Goal: Transaction & Acquisition: Purchase product/service

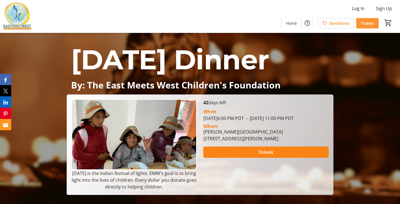
click at [371, 24] on span "Tickets" at bounding box center [367, 23] width 13 height 6
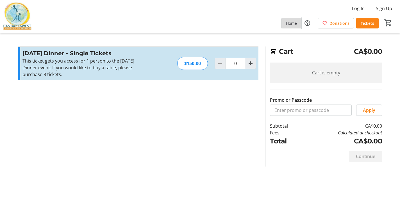
click at [292, 23] on span "Home" at bounding box center [291, 23] width 11 height 6
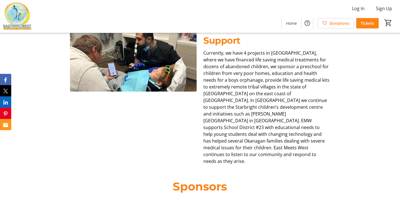
scroll to position [275, 0]
click at [366, 23] on span "Tickets" at bounding box center [367, 23] width 13 height 6
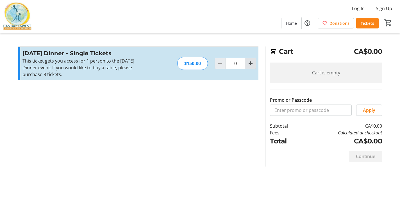
click at [252, 64] on mat-icon "Increment by one" at bounding box center [250, 63] width 7 height 7
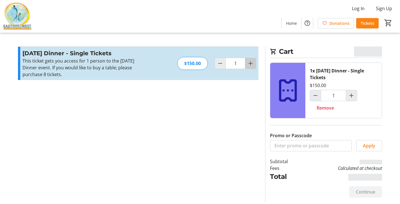
click at [252, 64] on mat-icon "Increment by one" at bounding box center [250, 63] width 7 height 7
type input "2"
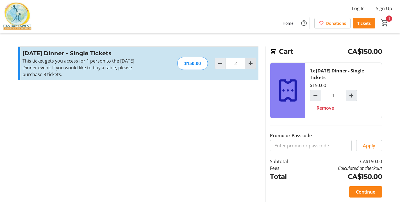
type input "2"
click at [364, 191] on span "Continue" at bounding box center [365, 191] width 19 height 7
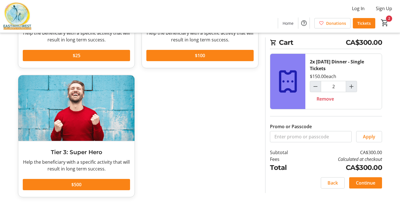
scroll to position [117, 0]
click at [371, 184] on span "Continue" at bounding box center [365, 182] width 19 height 7
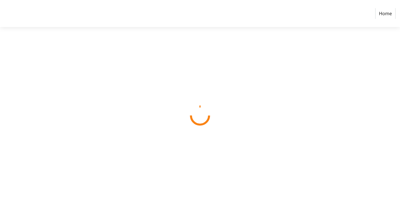
select select "CA"
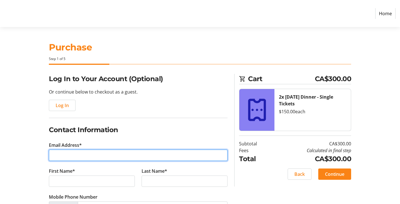
type input "morgancorreia@gmail.com"
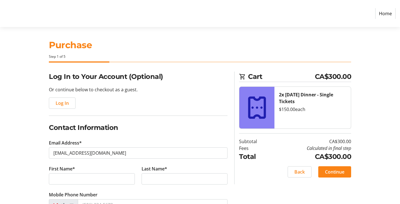
scroll to position [5, 0]
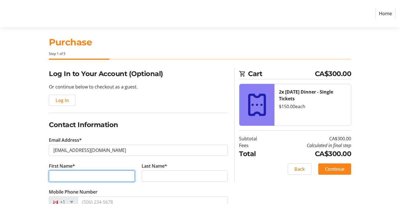
click at [130, 175] on input "First Name*" at bounding box center [92, 175] width 86 height 11
type input "Maria"
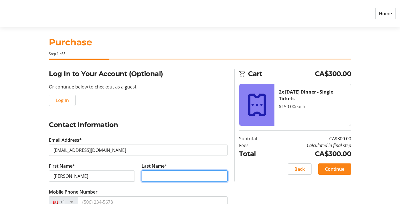
type input "Correia"
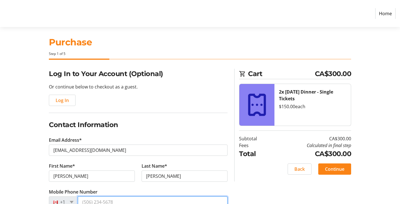
type input "(250) 258-4748"
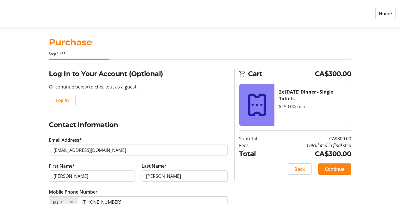
type input "4850 Swallow Court"
type input "Kelowna"
select select "BC"
type input "V1W 4P1"
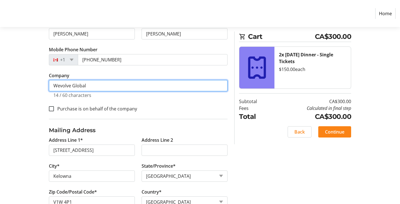
scroll to position [145, 0]
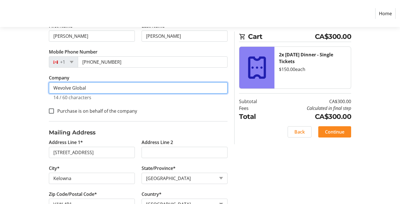
type input "Wevolve Global"
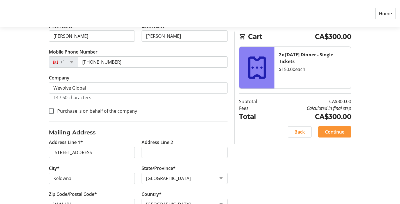
click at [339, 131] on span "Continue" at bounding box center [334, 131] width 19 height 7
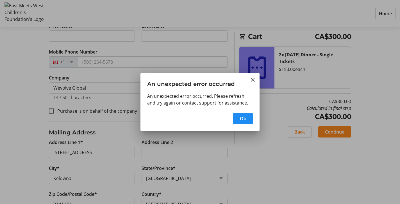
scroll to position [0, 0]
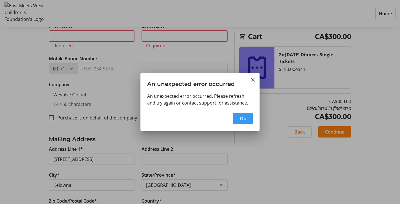
click at [244, 117] on span "Ok" at bounding box center [243, 118] width 6 height 7
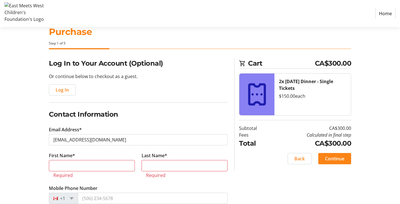
scroll to position [17, 0]
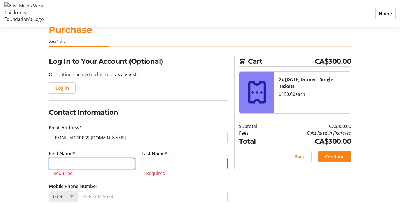
click at [99, 161] on input "First Name*" at bounding box center [92, 163] width 86 height 11
click at [129, 163] on input "First Name*" at bounding box center [92, 163] width 86 height 11
type input "Maria"
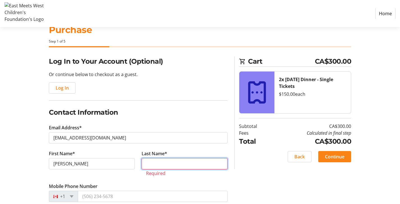
click at [222, 164] on input "Last Name*" at bounding box center [185, 163] width 86 height 11
type input "Correia"
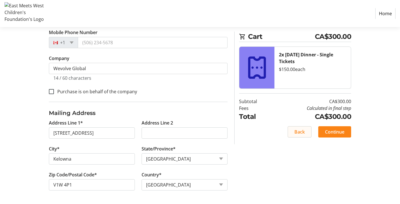
scroll to position [164, 0]
click at [341, 132] on span "Continue" at bounding box center [334, 131] width 19 height 7
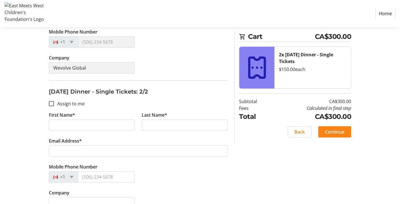
scroll to position [179, 0]
click at [53, 104] on input "Assign to me" at bounding box center [51, 103] width 5 height 5
checkbox input "true"
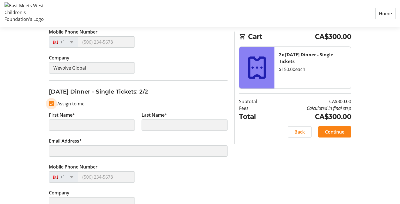
type input "Maria"
type input "Correia"
type input "morgancorreia@gmail.com"
type input "Wevolve Global"
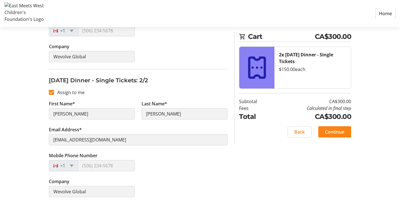
scroll to position [190, 0]
click at [331, 131] on span "Continue" at bounding box center [334, 131] width 19 height 7
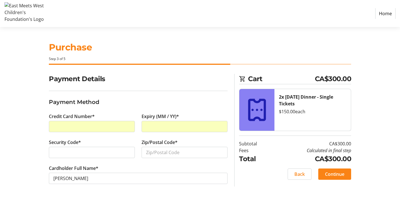
click at [130, 152] on div at bounding box center [92, 151] width 86 height 11
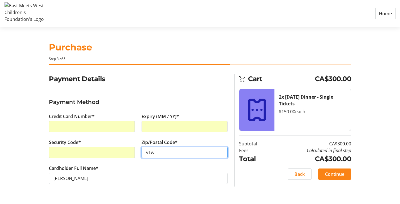
type input "v1w"
type input "V1W 4P1"
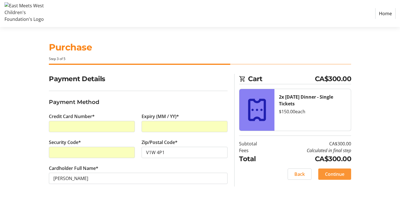
click at [332, 172] on span "Continue" at bounding box center [334, 173] width 19 height 7
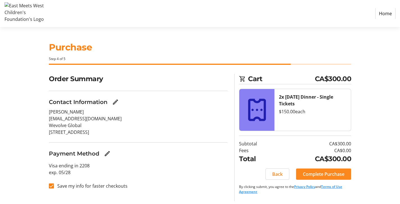
click at [321, 175] on span "Complete Purchase" at bounding box center [324, 173] width 42 height 7
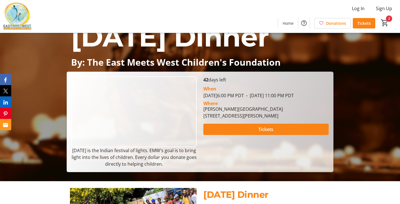
scroll to position [23, 0]
